Goal: Information Seeking & Learning: Understand process/instructions

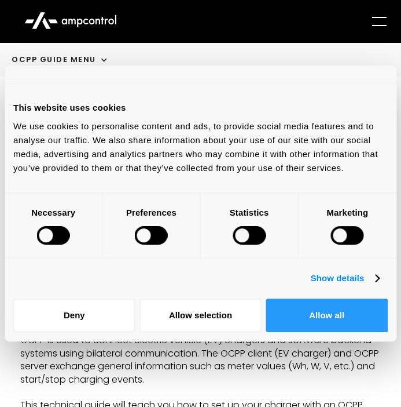
scroll to position [195, 0]
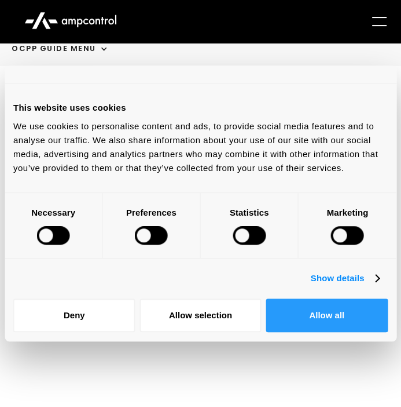
click at [306, 317] on button "Allow all" at bounding box center [327, 315] width 122 height 34
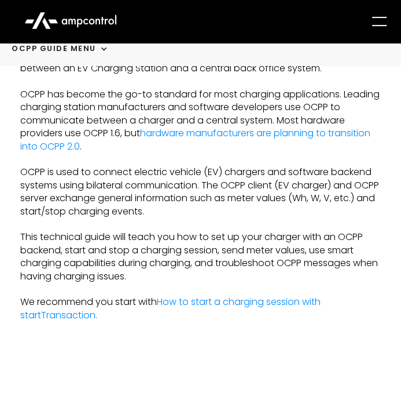
scroll to position [152, 0]
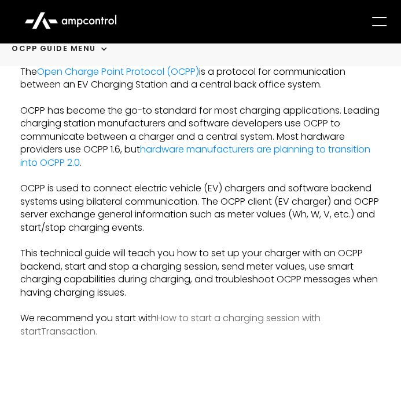
click at [203, 318] on link "How to start a charging session with startTransaction." at bounding box center [170, 324] width 301 height 26
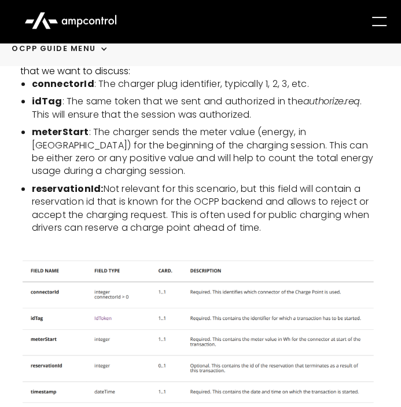
scroll to position [2311, 0]
